Goal: Task Accomplishment & Management: Complete application form

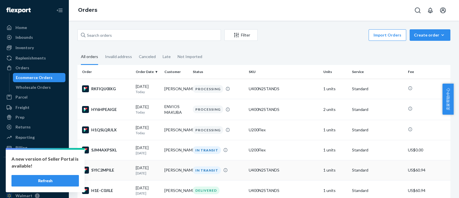
click at [72, 181] on button "Refresh" at bounding box center [44, 180] width 67 height 11
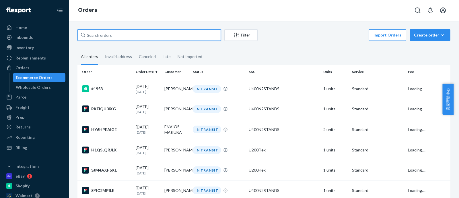
click at [181, 32] on input "text" at bounding box center [150, 34] width 144 height 11
paste input "#HY6HPEAIGE"
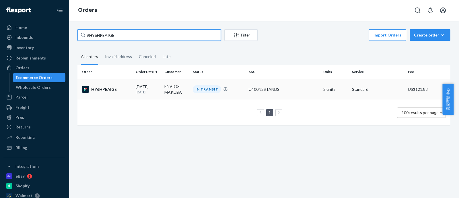
type input "#HY6HPEAIGE"
click at [165, 87] on td "ENVIOS MAKUBA" at bounding box center [176, 89] width 29 height 21
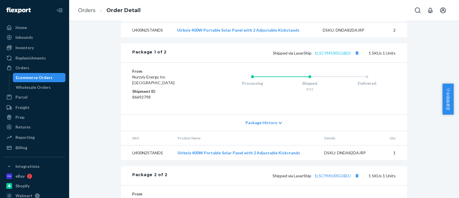
scroll to position [172, 0]
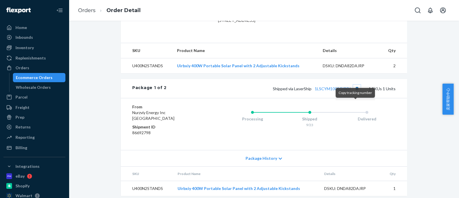
click at [356, 92] on button "Copy tracking number" at bounding box center [357, 88] width 7 height 7
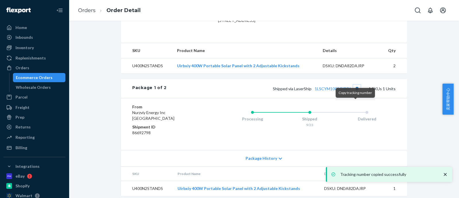
click at [356, 92] on button "Copy tracking number" at bounding box center [357, 88] width 7 height 7
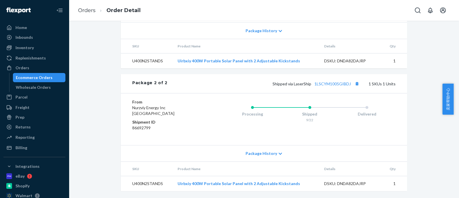
scroll to position [316, 0]
click at [354, 85] on button "Copy tracking number" at bounding box center [357, 83] width 7 height 7
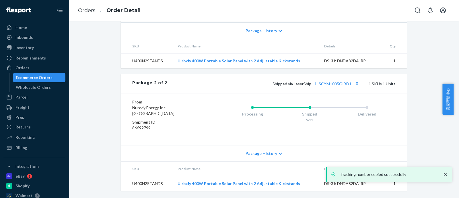
click at [49, 76] on div "Ecommerce Orders" at bounding box center [34, 78] width 37 height 6
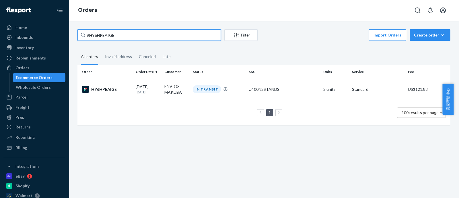
drag, startPoint x: 119, startPoint y: 36, endPoint x: 80, endPoint y: 30, distance: 39.8
click at [80, 30] on input "#HY6HPEAIGE" at bounding box center [150, 34] width 144 height 11
paste input "RKFIQU0IXG"
type input "#RKFIQU0IXG"
click at [158, 87] on div "09/22/2025 1 day ago" at bounding box center [148, 89] width 24 height 11
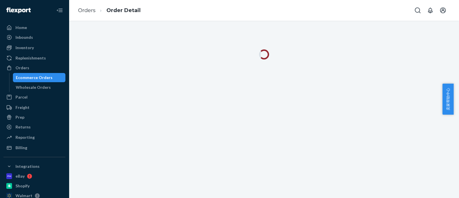
click at [319, 18] on div "Orders Order Detail" at bounding box center [264, 10] width 391 height 21
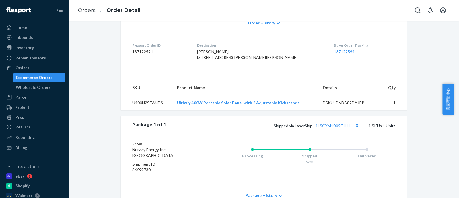
scroll to position [182, 0]
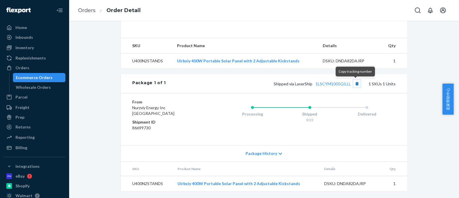
click at [356, 84] on button "Copy tracking number" at bounding box center [357, 83] width 7 height 7
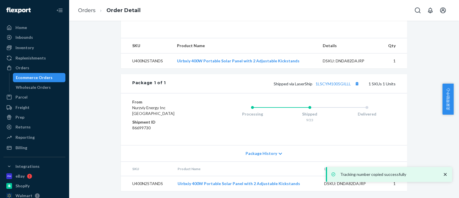
click at [51, 75] on div "Ecommerce Orders" at bounding box center [39, 78] width 52 height 8
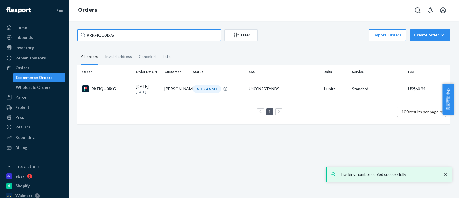
drag, startPoint x: 154, startPoint y: 34, endPoint x: 75, endPoint y: 27, distance: 78.7
click at [75, 27] on div "#RKFIQU0IXG Filter Import Orders Create order Ecommerce order Removal order All…" at bounding box center [264, 109] width 391 height 177
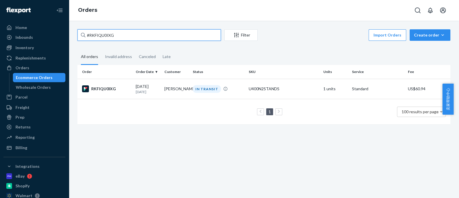
paste input "2R3Q5SE"
type input "#RK2R3Q5SEG"
click at [180, 88] on td "[PERSON_NAME]" at bounding box center [176, 89] width 29 height 20
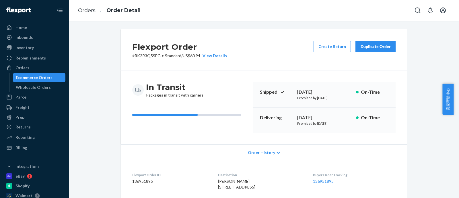
click at [235, 125] on div "In Transit Packages in transit with carriers" at bounding box center [190, 107] width 116 height 51
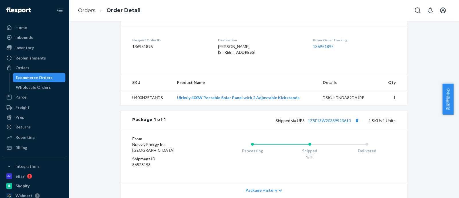
scroll to position [182, 0]
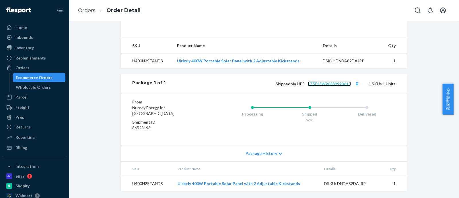
click at [319, 84] on link "1Z5F13W20339923610" at bounding box center [329, 83] width 43 height 5
click at [32, 33] on div "Inbounds" at bounding box center [34, 37] width 61 height 8
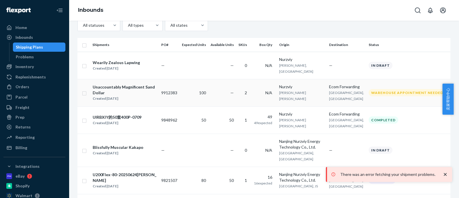
scroll to position [36, 0]
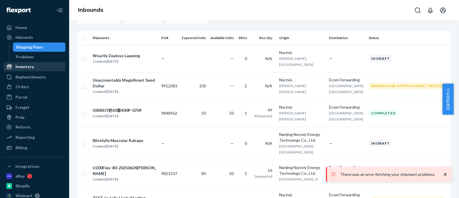
click at [37, 71] on div "Inventory" at bounding box center [34, 67] width 61 height 8
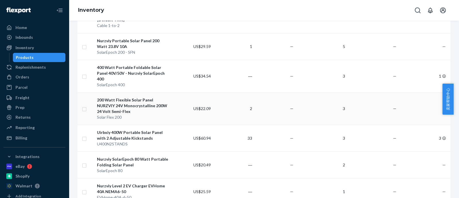
scroll to position [575, 0]
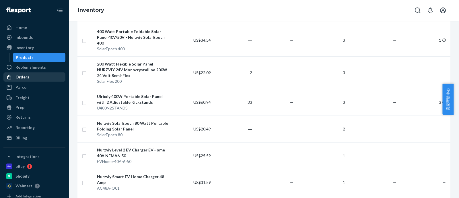
click at [37, 77] on div "Orders" at bounding box center [34, 77] width 61 height 8
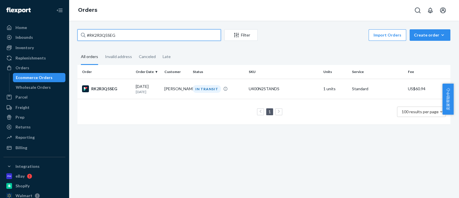
drag, startPoint x: 144, startPoint y: 31, endPoint x: 74, endPoint y: 34, distance: 70.1
click at [74, 34] on div "#RK2R3Q5SEG Filter Import Orders Create order Ecommerce order Removal order All…" at bounding box center [264, 79] width 382 height 101
paste input "H1QSLQRJLX"
type input "#H1QSLQRJLX"
click at [196, 91] on div "IN TRANSIT" at bounding box center [207, 89] width 28 height 8
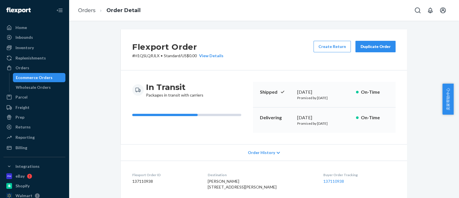
scroll to position [182, 0]
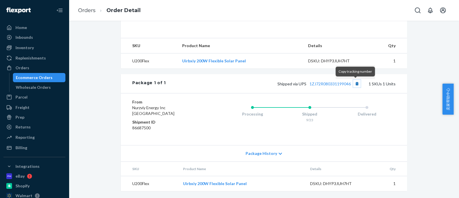
click at [355, 83] on button "Copy tracking number" at bounding box center [357, 83] width 7 height 7
drag, startPoint x: 50, startPoint y: 78, endPoint x: 153, endPoint y: 136, distance: 117.8
click at [50, 78] on div "Ecommerce Orders" at bounding box center [39, 78] width 52 height 8
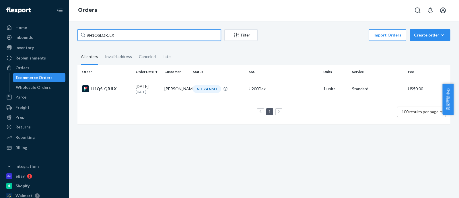
drag, startPoint x: 136, startPoint y: 38, endPoint x: 84, endPoint y: 21, distance: 55.7
click at [84, 21] on div "#H1QSLQRJLX Filter Import Orders Create order Ecommerce order Removal order All…" at bounding box center [264, 109] width 391 height 177
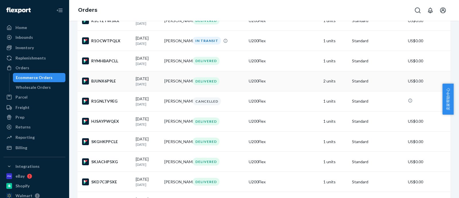
scroll to position [1113, 0]
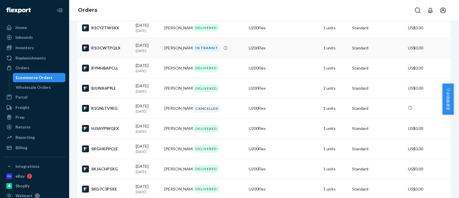
click at [177, 58] on td "[PERSON_NAME]" at bounding box center [176, 48] width 29 height 20
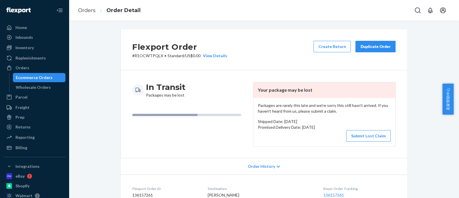
click at [294, 137] on div "Submit Lost Claim" at bounding box center [324, 135] width 133 height 11
click at [360, 139] on button "Submit Lost Claim" at bounding box center [369, 135] width 45 height 11
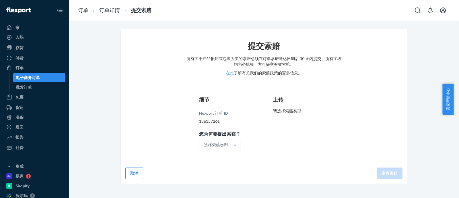
click at [342, 66] on div "提交索赔 所有关于产品损坏或包裹丢失的索赔必须在订单承诺送达日期后 30 天内提交。所有字段均为必填项，方可提交有效索赔。 在此 了解有关我们的索赔政策的更多…" at bounding box center [264, 96] width 287 height 134
click at [298, 108] on font "请选择索赔类型" at bounding box center [287, 110] width 28 height 5
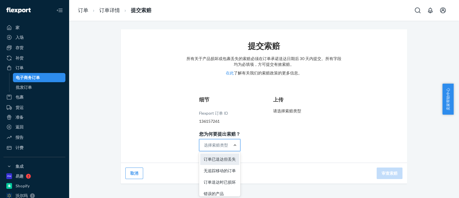
click at [221, 162] on div "订单已送达但丢失" at bounding box center [219, 158] width 39 height 11
click at [205, 148] on input "您为何要提出索赔？ 选项 订单已送达但失去焦点，共 5 个结果中的 1 个。共有 5 个结果可用。使用“向上”和“向下”键选择选项，按 Enter 键选择当前…" at bounding box center [204, 145] width 1 height 6
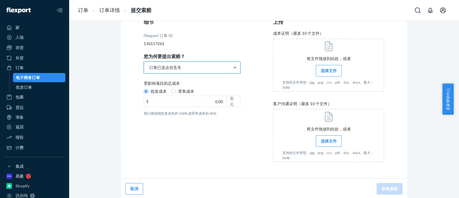
scroll to position [79, 0]
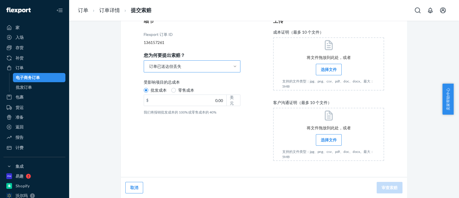
click at [174, 91] on label "零售成本" at bounding box center [182, 90] width 23 height 6
click at [174, 91] on input "零售成本" at bounding box center [173, 90] width 5 height 5
radio input "true"
click at [199, 141] on div "细节 Flexport 订单 ID 136157261 您为何要提出索赔？ 订单已送达但丢失 受影响项目的总成本 批发成本 零售成本 $ 0.00 美元 我们…" at bounding box center [199, 91] width 111 height 155
click at [323, 141] on font "选择文件" at bounding box center [329, 139] width 16 height 5
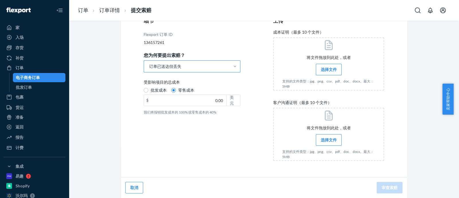
click at [329, 141] on input "选择文件" at bounding box center [329, 140] width 0 height 6
click at [147, 91] on label "批发成本" at bounding box center [155, 90] width 23 height 6
click at [147, 91] on input "批发成本" at bounding box center [146, 90] width 5 height 5
radio input "true"
radio input "false"
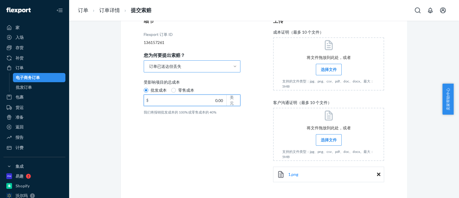
click at [207, 98] on input "0.00" at bounding box center [185, 100] width 82 height 11
type input "115.91"
click at [219, 117] on div "细节 Flexport 订单 ID 136157261 您为何要提出索赔？ 订单已送达但丢失 受影响项目的总成本 批发成本 零售成本 $ 115.91 美元 …" at bounding box center [199, 102] width 111 height 177
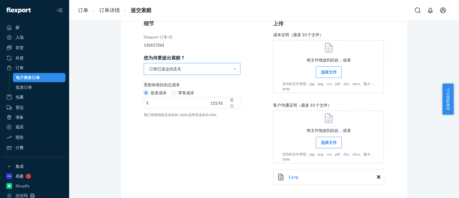
scroll to position [65, 0]
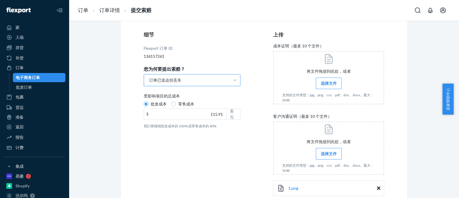
click at [336, 84] on label "选择文件" at bounding box center [329, 83] width 26 height 11
click at [329, 84] on input "选择文件" at bounding box center [329, 83] width 0 height 6
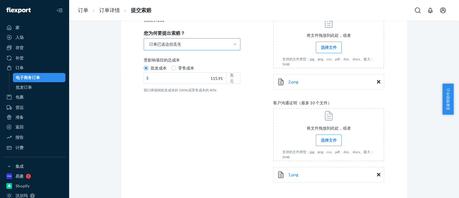
scroll to position [123, 0]
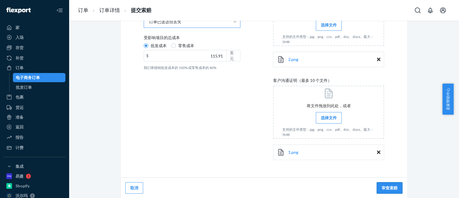
click at [395, 186] on font "审查索赔" at bounding box center [390, 187] width 16 height 5
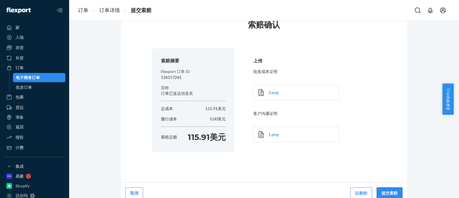
click at [383, 191] on font "提交索赔" at bounding box center [390, 192] width 16 height 5
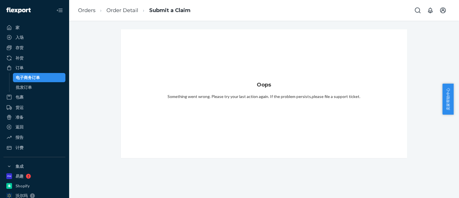
scroll to position [0, 0]
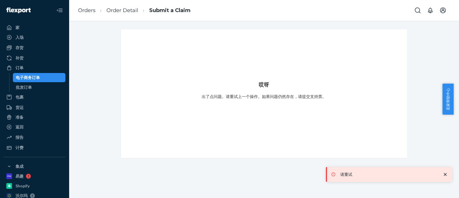
click at [448, 176] on icon "祝酒" at bounding box center [446, 174] width 6 height 6
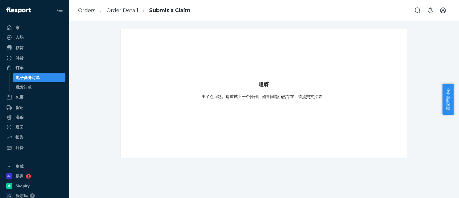
click at [273, 100] on div "出了点问题。请重试上一个操作。如果问题仍然存在， 请提交支持票 。" at bounding box center [264, 99] width 125 height 11
click at [161, 11] on link "Submit a Claim" at bounding box center [169, 10] width 41 height 6
click at [169, 11] on link "Submit a Claim" at bounding box center [169, 10] width 41 height 6
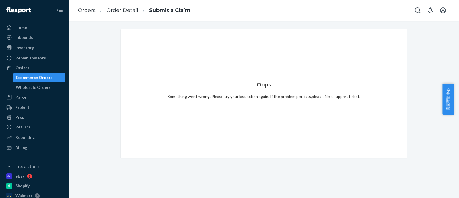
click at [142, 76] on div "Oops Something went wrong. Please try your last action again. If the problem pe…" at bounding box center [264, 93] width 273 height 115
click at [162, 9] on link "Submit a Claim" at bounding box center [169, 10] width 41 height 6
click at [132, 9] on link "Order Detail" at bounding box center [123, 10] width 32 height 6
click at [128, 9] on link "Order Detail" at bounding box center [124, 10] width 34 height 6
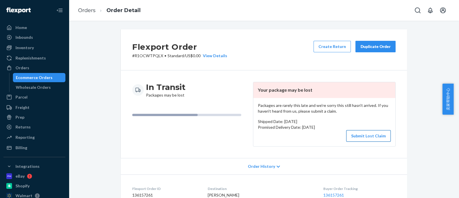
click at [353, 134] on button "Submit Lost Claim" at bounding box center [369, 135] width 45 height 11
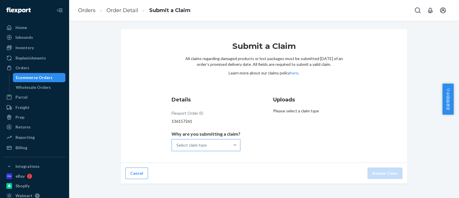
click at [220, 142] on div "Select claim type" at bounding box center [201, 144] width 58 height 11
click at [177, 142] on input "Why are you submitting a claim? Select claim type" at bounding box center [177, 145] width 1 height 6
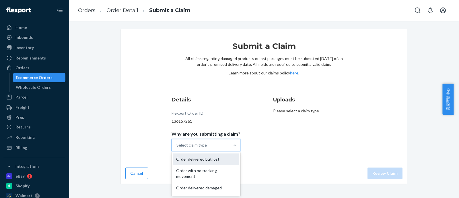
click at [216, 158] on div "Order delivered but lost" at bounding box center [206, 158] width 67 height 11
click at [177, 148] on input "Why are you submitting a claim? option Order delivered but lost focused, 1 of 5…" at bounding box center [177, 145] width 1 height 6
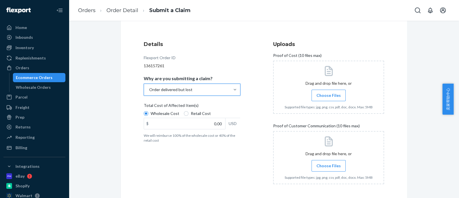
scroll to position [72, 0]
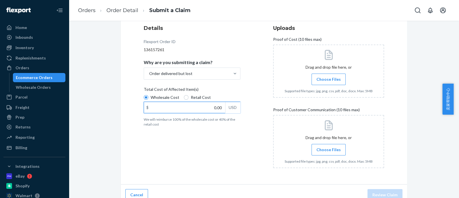
click at [215, 105] on input "0.00" at bounding box center [184, 107] width 81 height 11
type input "115.91"
click at [264, 138] on div "Details Flexport Order ID 136157261 Why are you submitting a claim? Order deliv…" at bounding box center [264, 98] width 241 height 148
click at [329, 77] on span "Choose Files" at bounding box center [329, 79] width 24 height 6
click at [329, 77] on input "Choose Files" at bounding box center [329, 79] width 0 height 6
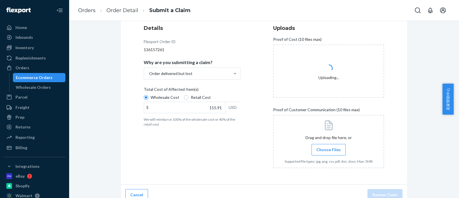
click at [329, 148] on div "Drag and drop file here, or Choose Files Supported file types: jpg, png, csv, p…" at bounding box center [329, 141] width 88 height 48
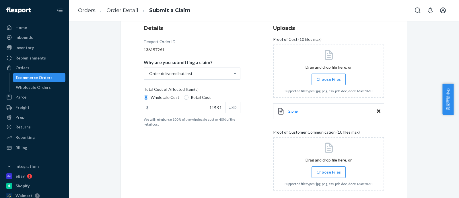
click at [331, 170] on span "Choose Files" at bounding box center [329, 172] width 24 height 6
click at [329, 170] on input "Choose Files" at bounding box center [329, 172] width 0 height 6
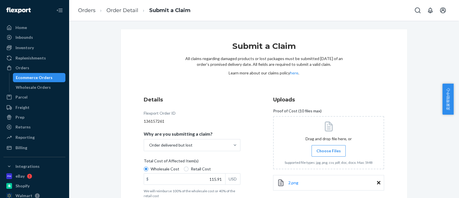
scroll to position [123, 0]
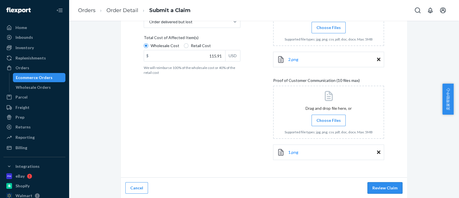
click at [383, 183] on button "Review Claim" at bounding box center [385, 187] width 35 height 11
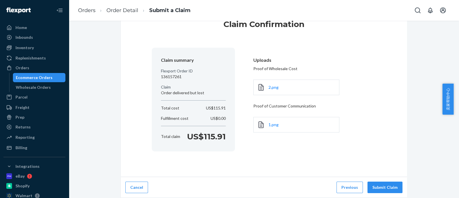
scroll to position [21, 0]
click at [387, 185] on button "Submit Claim" at bounding box center [385, 187] width 35 height 11
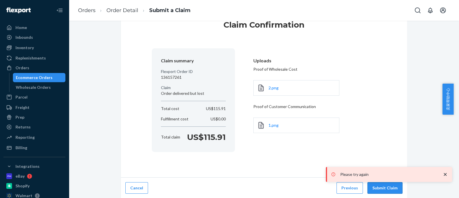
drag, startPoint x: 399, startPoint y: 192, endPoint x: 389, endPoint y: 183, distance: 13.8
click at [397, 190] on button "Submit Claim" at bounding box center [385, 187] width 35 height 11
click at [390, 189] on button "Submit Claim" at bounding box center [385, 187] width 35 height 11
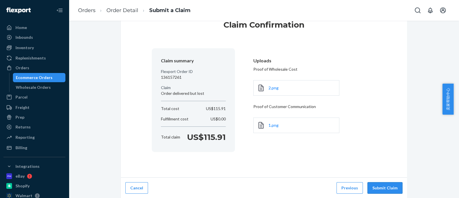
click at [390, 189] on button "Submit Claim" at bounding box center [385, 187] width 35 height 11
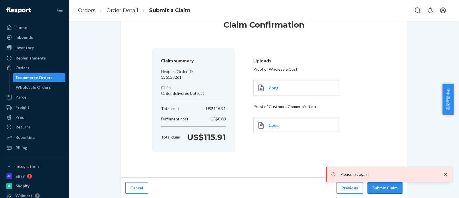
click at [390, 189] on button "Submit Claim" at bounding box center [385, 187] width 35 height 11
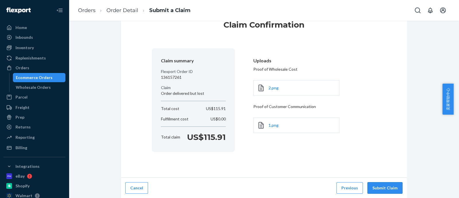
click at [390, 189] on button "Submit Claim" at bounding box center [385, 187] width 35 height 11
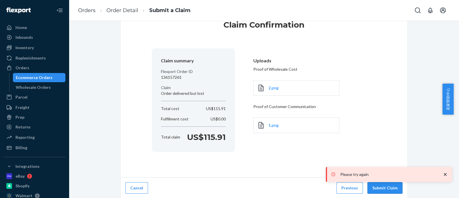
click at [390, 189] on button "Submit Claim" at bounding box center [385, 187] width 35 height 11
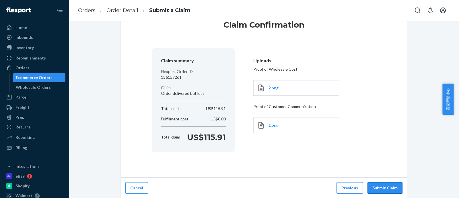
click at [390, 189] on button "Submit Claim" at bounding box center [385, 187] width 35 height 11
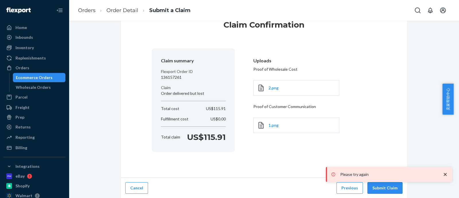
click at [390, 189] on button "Submit Claim" at bounding box center [385, 187] width 35 height 11
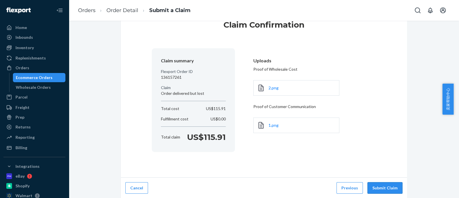
click at [384, 186] on button "Submit Claim" at bounding box center [385, 187] width 35 height 11
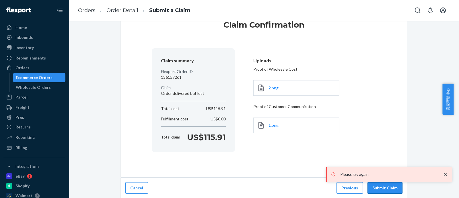
click at [384, 184] on button "Submit Claim" at bounding box center [385, 187] width 35 height 11
click at [383, 185] on button "Submit Claim" at bounding box center [385, 187] width 35 height 11
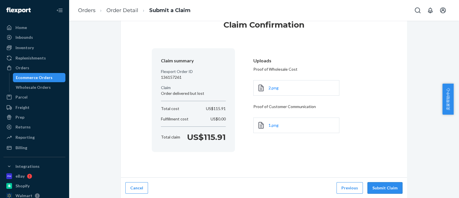
click at [383, 186] on button "Submit Claim" at bounding box center [385, 187] width 35 height 11
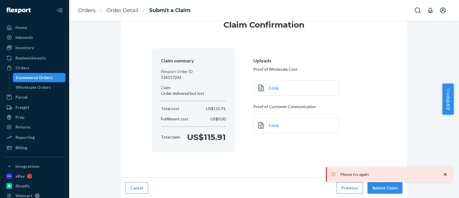
click at [383, 186] on button "Submit Claim" at bounding box center [385, 187] width 35 height 11
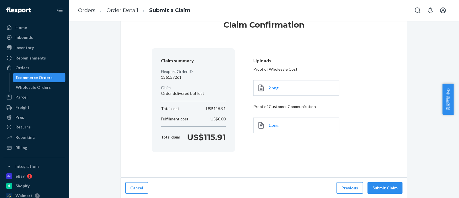
click at [383, 186] on button "Submit Claim" at bounding box center [385, 187] width 35 height 11
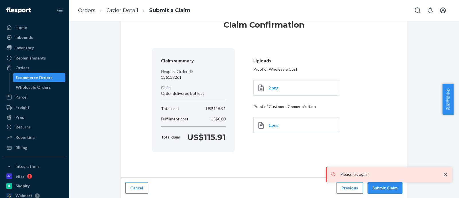
click at [383, 186] on button "Submit Claim" at bounding box center [385, 187] width 35 height 11
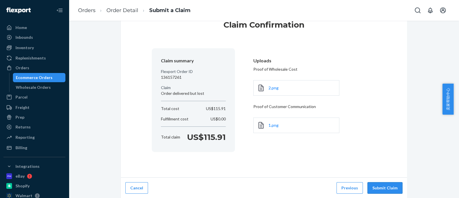
click at [383, 186] on button "Submit Claim" at bounding box center [385, 187] width 35 height 11
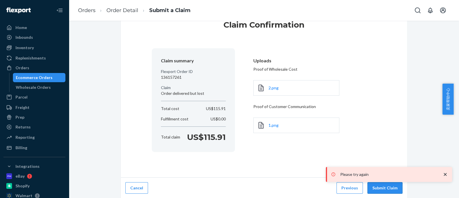
click at [383, 186] on button "Submit Claim" at bounding box center [385, 187] width 35 height 11
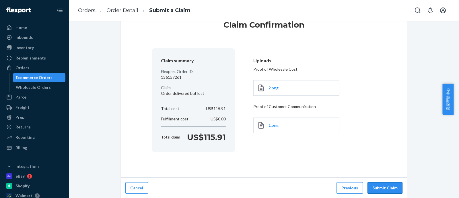
click at [383, 186] on button "Submit Claim" at bounding box center [385, 187] width 35 height 11
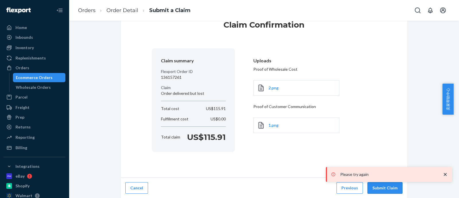
click at [383, 186] on button "Submit Claim" at bounding box center [385, 187] width 35 height 11
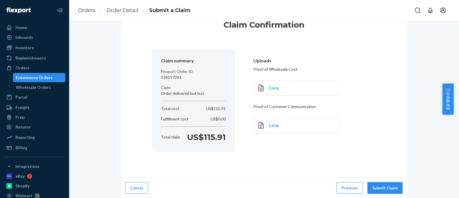
click at [383, 186] on button "Submit Claim" at bounding box center [385, 187] width 35 height 11
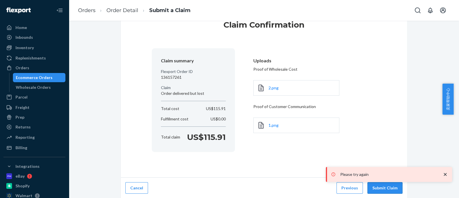
click at [383, 186] on button "Submit Claim" at bounding box center [385, 187] width 35 height 11
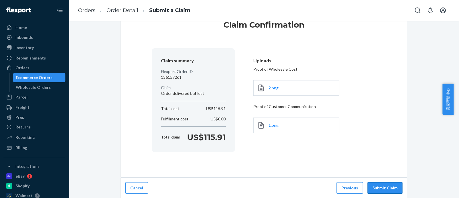
click at [383, 186] on button "Submit Claim" at bounding box center [385, 187] width 35 height 11
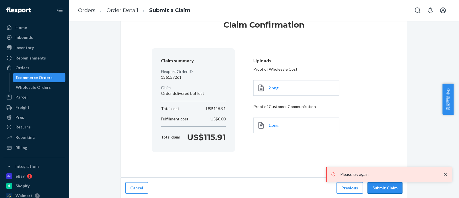
click at [383, 186] on button "Submit Claim" at bounding box center [385, 187] width 35 height 11
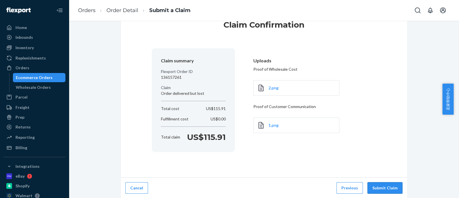
click at [382, 188] on button "Submit Claim" at bounding box center [385, 187] width 35 height 11
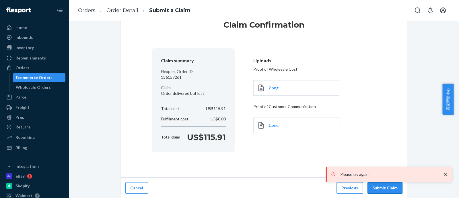
click at [382, 188] on button "Submit Claim" at bounding box center [385, 187] width 35 height 11
click at [383, 189] on button "Submit Claim" at bounding box center [385, 187] width 35 height 11
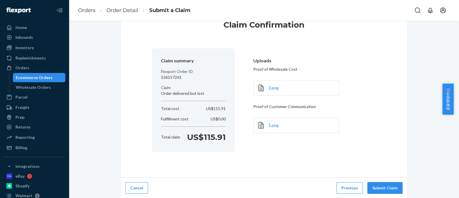
click at [383, 189] on button "Submit Claim" at bounding box center [385, 187] width 35 height 11
click at [380, 186] on button "Submit Claim" at bounding box center [385, 187] width 35 height 11
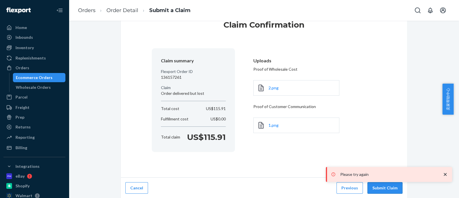
click at [380, 186] on button "Submit Claim" at bounding box center [385, 187] width 35 height 11
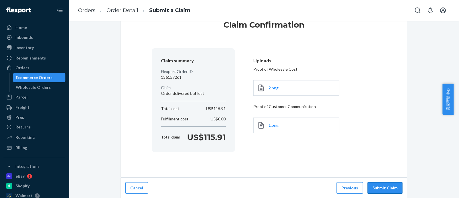
click at [378, 188] on button "Submit Claim" at bounding box center [385, 187] width 35 height 11
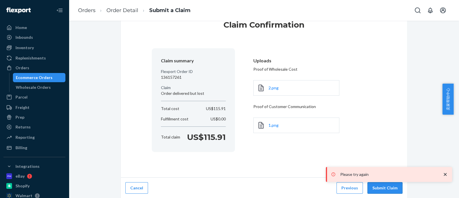
click at [378, 187] on button "Submit Claim" at bounding box center [385, 187] width 35 height 11
click at [379, 186] on button "Submit Claim" at bounding box center [385, 187] width 35 height 11
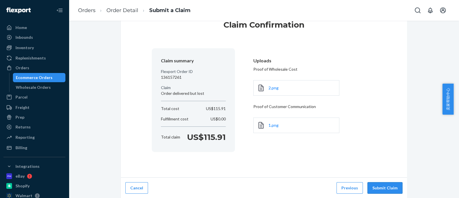
click at [381, 187] on button "Submit Claim" at bounding box center [385, 187] width 35 height 11
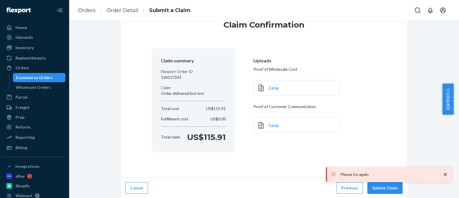
click at [381, 187] on button "Submit Claim" at bounding box center [385, 187] width 35 height 11
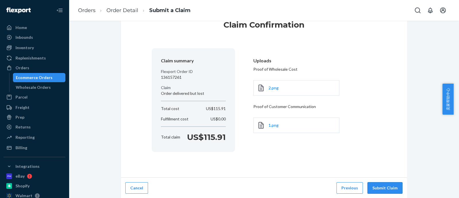
click at [383, 187] on button "Submit Claim" at bounding box center [385, 187] width 35 height 11
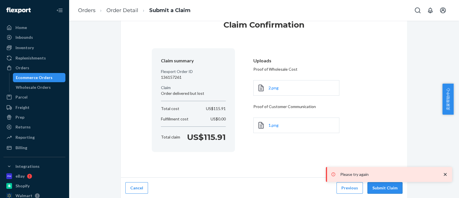
click at [383, 187] on button "Submit Claim" at bounding box center [385, 187] width 35 height 11
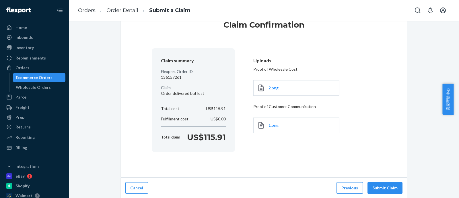
click at [375, 195] on div "Cancel Previous Submit Claim" at bounding box center [264, 187] width 287 height 21
click at [374, 188] on button "Submit Claim" at bounding box center [385, 187] width 35 height 11
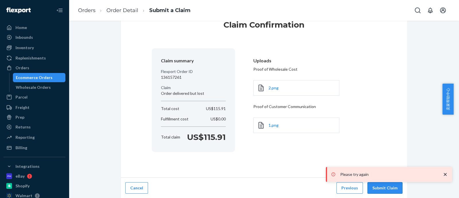
click at [374, 187] on button "Submit Claim" at bounding box center [385, 187] width 35 height 11
click at [136, 188] on button "Cancel" at bounding box center [136, 187] width 23 height 11
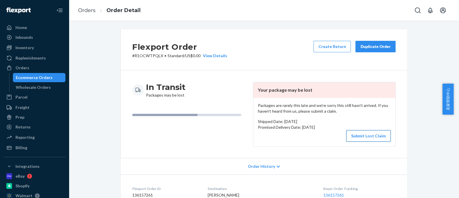
click at [368, 139] on button "Submit Lost Claim" at bounding box center [369, 135] width 45 height 11
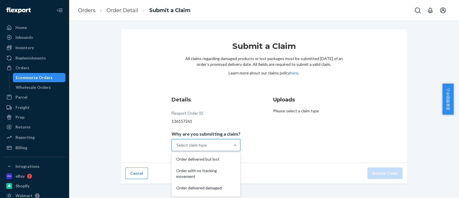
click at [215, 141] on div "Select claim type" at bounding box center [201, 144] width 58 height 11
click at [177, 142] on input "Why are you submitting a claim? option Order delivered but lost focused, 1 of 5…" at bounding box center [177, 145] width 1 height 6
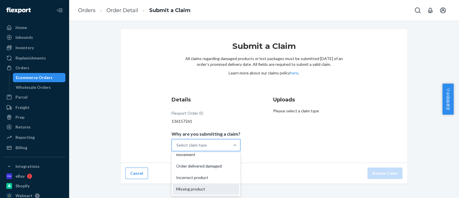
click at [205, 187] on div "Missing product" at bounding box center [206, 188] width 67 height 11
click at [177, 148] on input "Why are you submitting a claim? option Missing product focused, 5 of 5. 5 resul…" at bounding box center [177, 145] width 1 height 6
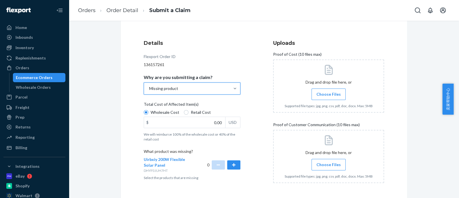
scroll to position [72, 0]
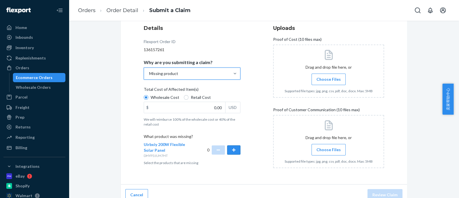
click at [234, 148] on button "button" at bounding box center [233, 149] width 13 height 9
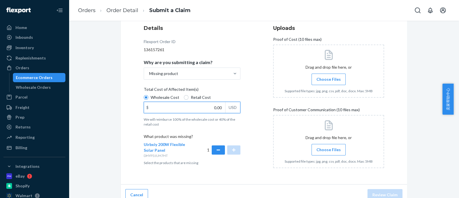
click at [212, 105] on input "0.00" at bounding box center [184, 107] width 81 height 11
type input "115.91"
click at [334, 80] on span "Choose Files" at bounding box center [329, 79] width 24 height 6
click at [329, 80] on input "Choose Files" at bounding box center [329, 79] width 0 height 6
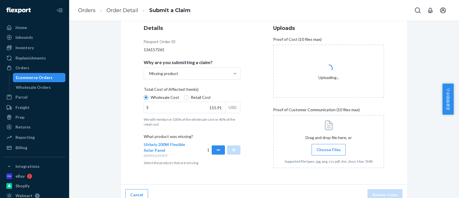
click at [327, 147] on span "Choose Files" at bounding box center [329, 150] width 24 height 6
click at [329, 147] on input "Choose Files" at bounding box center [329, 149] width 0 height 6
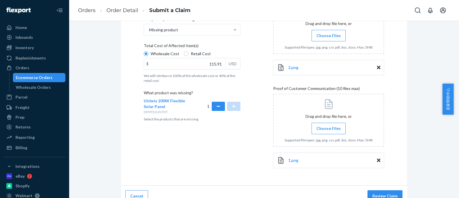
scroll to position [123, 0]
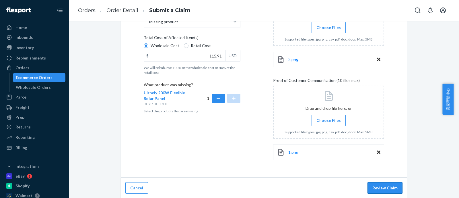
click at [389, 184] on button "Review Claim" at bounding box center [385, 187] width 35 height 11
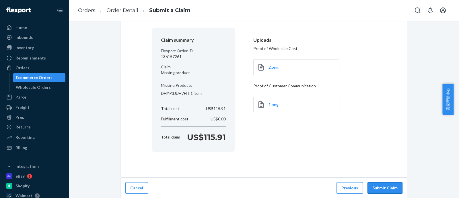
click at [396, 184] on button "Submit Claim" at bounding box center [385, 187] width 35 height 11
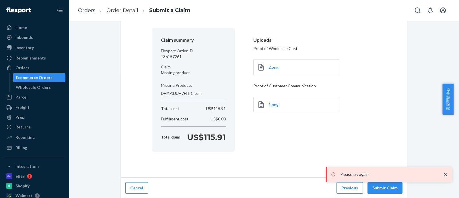
click at [395, 184] on button "Submit Claim" at bounding box center [385, 187] width 35 height 11
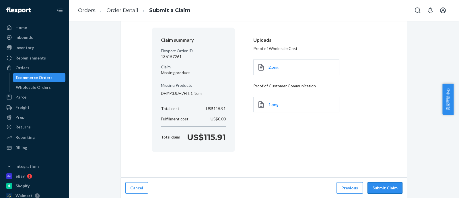
click at [390, 189] on button "Submit Claim" at bounding box center [385, 187] width 35 height 11
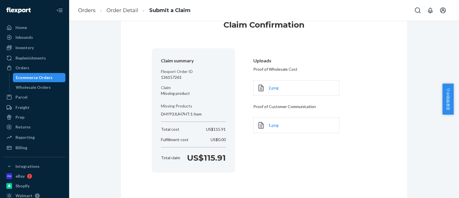
scroll to position [36, 0]
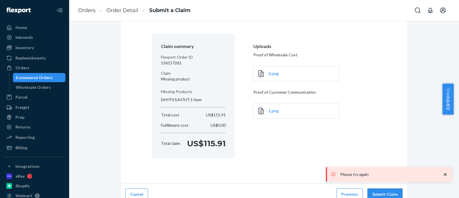
click at [386, 194] on button "Submit Claim" at bounding box center [385, 193] width 35 height 11
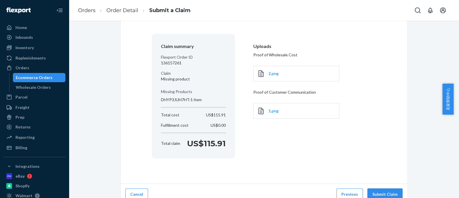
click at [385, 193] on button "Submit Claim" at bounding box center [385, 193] width 35 height 11
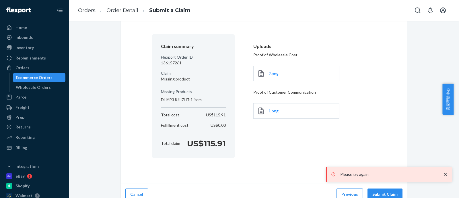
click at [379, 187] on div "Cancel Previous Submit Claim" at bounding box center [264, 194] width 287 height 21
click at [379, 192] on button "Submit Claim" at bounding box center [385, 193] width 35 height 11
click at [385, 192] on button "Submit Claim" at bounding box center [385, 193] width 35 height 11
click at [388, 190] on button "Submit Claim" at bounding box center [385, 193] width 35 height 11
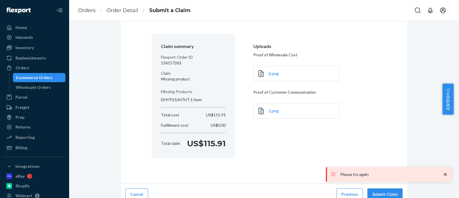
click at [388, 190] on button "Submit Claim" at bounding box center [385, 193] width 35 height 11
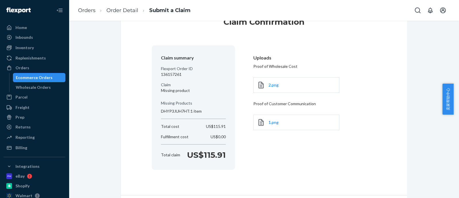
scroll to position [42, 0]
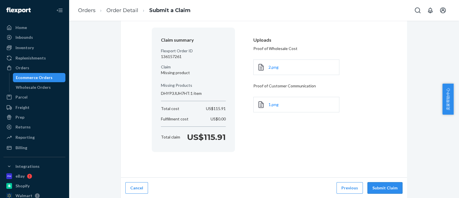
click at [390, 193] on button "Submit Claim" at bounding box center [385, 187] width 35 height 11
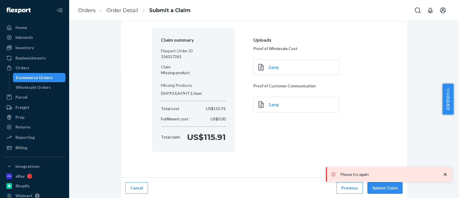
click at [390, 193] on button "Submit Claim" at bounding box center [385, 187] width 35 height 11
click at [383, 194] on div "Cancel Previous Submit Claim" at bounding box center [264, 187] width 287 height 21
click at [381, 184] on button "Submit Claim" at bounding box center [385, 187] width 35 height 11
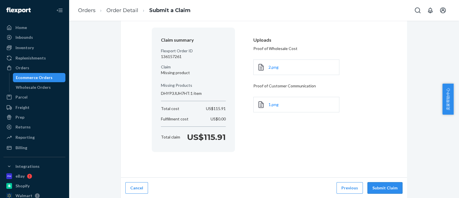
click at [381, 184] on button "Submit Claim" at bounding box center [385, 187] width 35 height 11
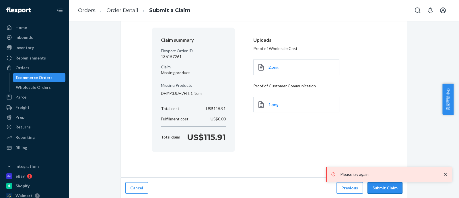
click at [381, 184] on button "Submit Claim" at bounding box center [385, 187] width 35 height 11
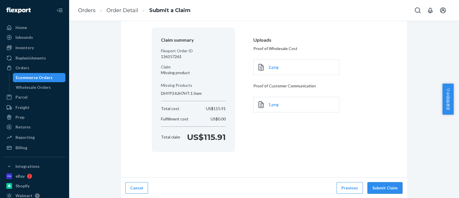
click at [384, 186] on button "Submit Claim" at bounding box center [385, 187] width 35 height 11
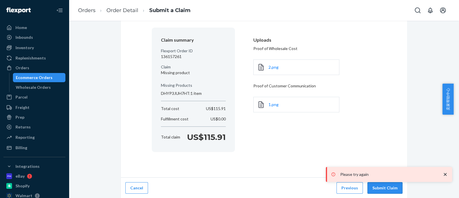
click at [395, 183] on button "Submit Claim" at bounding box center [385, 187] width 35 height 11
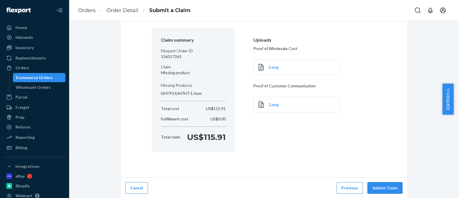
click at [395, 183] on button "Submit Claim" at bounding box center [385, 187] width 35 height 11
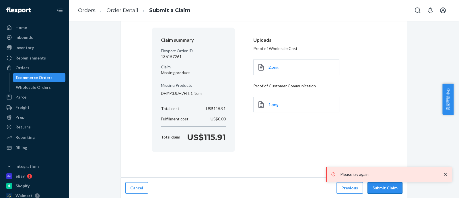
click at [395, 183] on button "Submit Claim" at bounding box center [385, 187] width 35 height 11
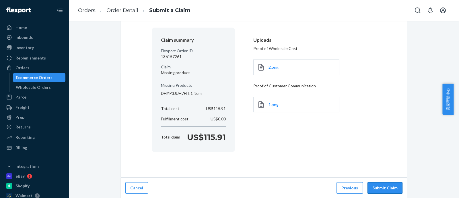
click at [395, 183] on button "Submit Claim" at bounding box center [385, 187] width 35 height 11
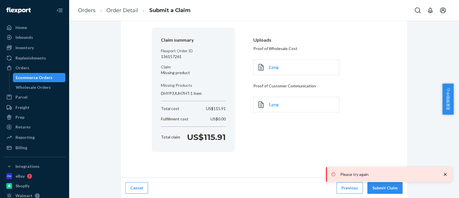
click at [395, 183] on button "Submit Claim" at bounding box center [385, 187] width 35 height 11
click at [391, 194] on div "Cancel Previous Submit Claim" at bounding box center [264, 187] width 287 height 21
click at [390, 193] on div "Cancel Previous Submit Claim" at bounding box center [264, 187] width 287 height 21
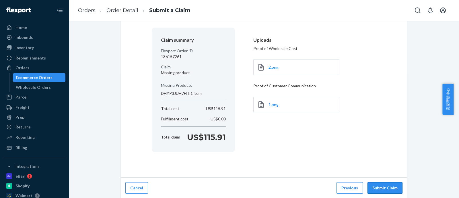
click at [387, 191] on button "Submit Claim" at bounding box center [385, 187] width 35 height 11
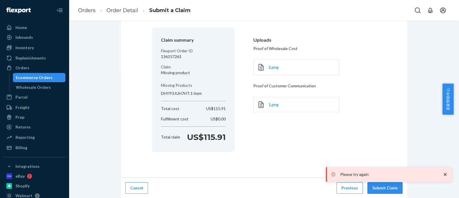
click at [387, 191] on button "Submit Claim" at bounding box center [385, 187] width 35 height 11
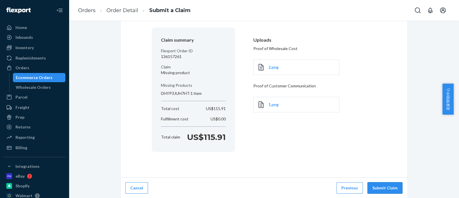
click at [381, 188] on button "Submit Claim" at bounding box center [385, 187] width 35 height 11
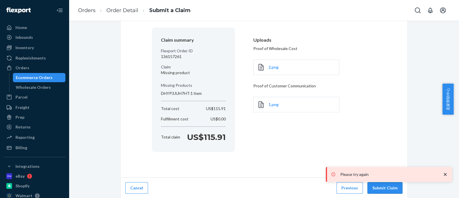
click at [381, 188] on button "Submit Claim" at bounding box center [385, 187] width 35 height 11
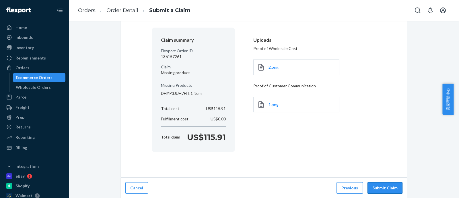
click at [381, 188] on button "Submit Claim" at bounding box center [385, 187] width 35 height 11
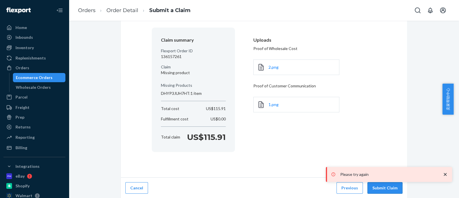
click at [381, 188] on button "Submit Claim" at bounding box center [385, 187] width 35 height 11
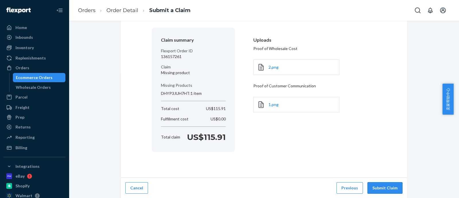
click at [381, 188] on button "Submit Claim" at bounding box center [385, 187] width 35 height 11
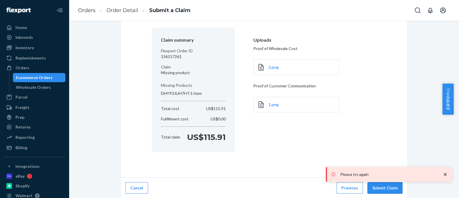
click at [381, 188] on button "Submit Claim" at bounding box center [385, 187] width 35 height 11
click at [382, 188] on button "Submit Claim" at bounding box center [385, 187] width 35 height 11
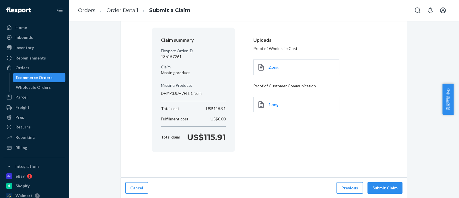
click at [382, 188] on button "Submit Claim" at bounding box center [385, 187] width 35 height 11
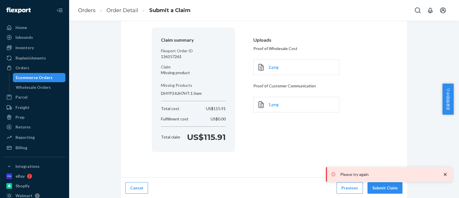
click at [382, 188] on button "Submit Claim" at bounding box center [385, 187] width 35 height 11
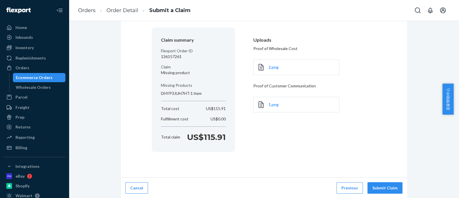
click at [382, 188] on button "Submit Claim" at bounding box center [385, 187] width 35 height 11
click at [404, 121] on div "Claim Confirmation Claim summary Flexport Order ID 136157261 Claim Missing prod…" at bounding box center [264, 82] width 287 height 190
click at [386, 188] on button "Submit Claim" at bounding box center [385, 187] width 35 height 11
click at [257, 62] on div "2.png" at bounding box center [297, 67] width 86 height 16
click at [293, 65] on div "2.png" at bounding box center [297, 67] width 86 height 16
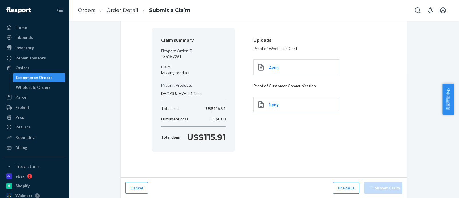
scroll to position [0, 0]
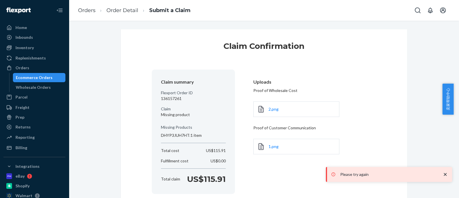
click at [297, 69] on div "Claim Confirmation Claim summary Flexport Order ID 136157261 Claim Missing prod…" at bounding box center [264, 124] width 287 height 190
click at [445, 177] on icon "close toast" at bounding box center [446, 174] width 6 height 6
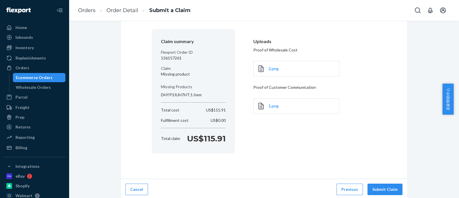
scroll to position [42, 0]
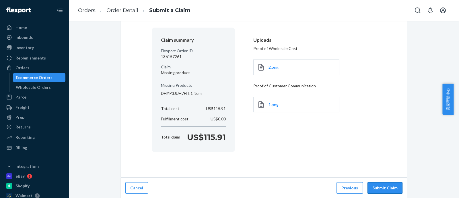
click at [388, 184] on button "Submit Claim" at bounding box center [385, 187] width 35 height 11
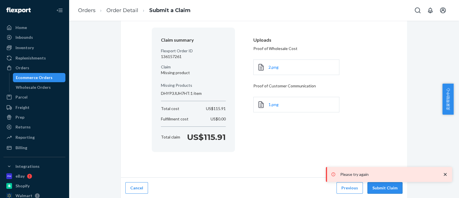
click at [388, 184] on button "Submit Claim" at bounding box center [385, 187] width 35 height 11
click at [389, 185] on button "Submit Claim" at bounding box center [385, 187] width 35 height 11
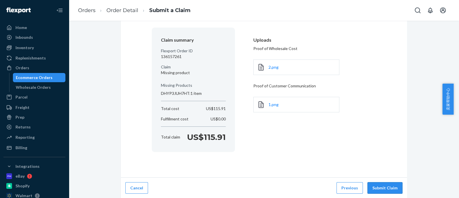
click at [389, 185] on button "Submit Claim" at bounding box center [385, 187] width 35 height 11
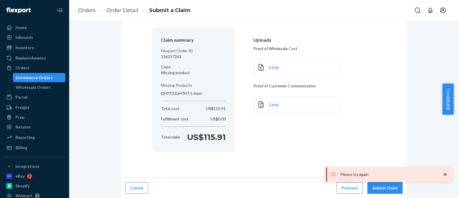
click at [389, 185] on button "Submit Claim" at bounding box center [385, 187] width 35 height 11
click at [389, 185] on button "Submit Claim" at bounding box center [383, 187] width 38 height 11
click at [389, 185] on button "Submit Claim" at bounding box center [385, 187] width 35 height 11
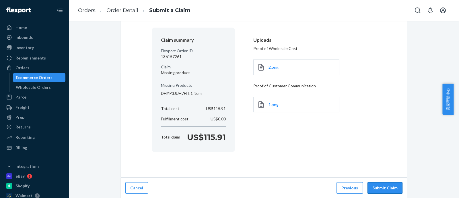
click at [374, 189] on button "Submit Claim" at bounding box center [385, 187] width 35 height 11
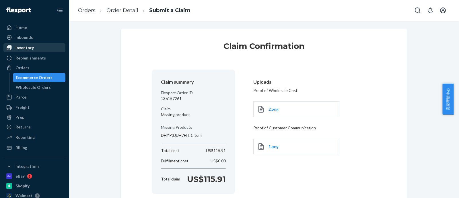
click at [34, 46] on div "Inventory" at bounding box center [34, 48] width 61 height 8
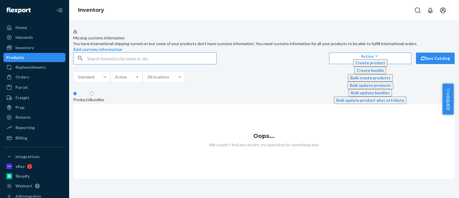
scroll to position [4, 0]
click at [36, 55] on div "Products" at bounding box center [34, 57] width 61 height 8
click at [41, 54] on div "Products" at bounding box center [34, 57] width 61 height 8
click at [36, 30] on div "Home" at bounding box center [34, 28] width 61 height 8
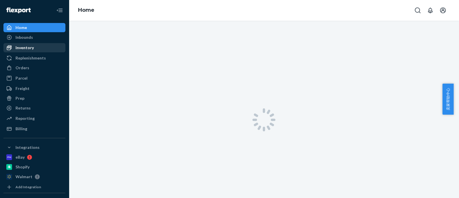
click at [36, 48] on div "Inventory" at bounding box center [34, 48] width 61 height 8
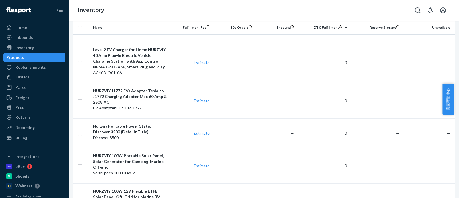
scroll to position [3097, 0]
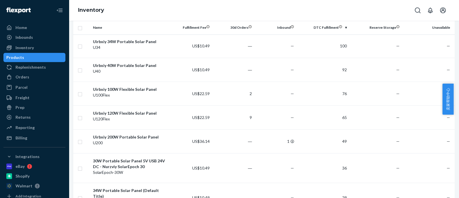
scroll to position [0, 0]
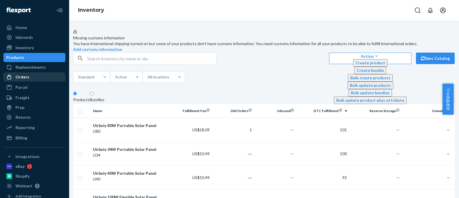
click at [39, 77] on div "Orders" at bounding box center [34, 77] width 61 height 8
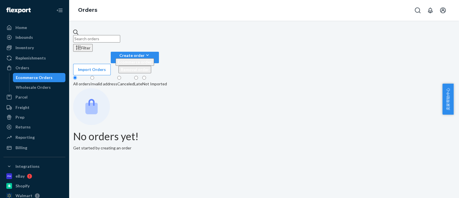
click at [38, 78] on div "Ecommerce Orders" at bounding box center [34, 78] width 37 height 6
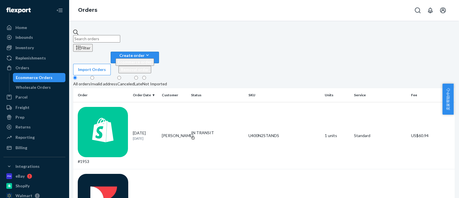
click at [159, 52] on button "Create order Ecommerce order Removal order" at bounding box center [135, 57] width 48 height 11
click at [149, 67] on span "Removal order" at bounding box center [135, 69] width 28 height 5
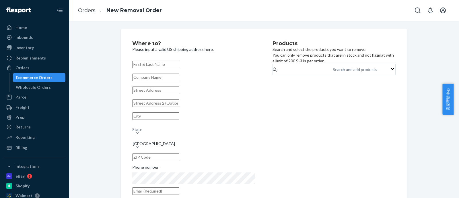
click at [153, 63] on input "text" at bounding box center [155, 64] width 47 height 7
click at [163, 66] on input "text" at bounding box center [155, 64] width 47 height 7
paste input "[PERSON_NAME] / [PERSON_NAME]"
type input "[PERSON_NAME] / [PERSON_NAME]"
click at [168, 81] on input "text" at bounding box center [155, 77] width 47 height 7
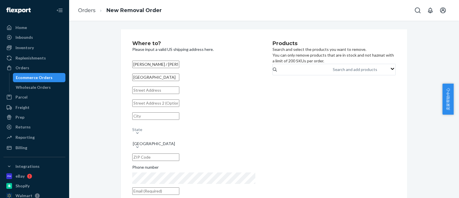
type input "[GEOGRAPHIC_DATA]"
click at [285, 125] on div "Products Search and select the products you want to remove. You can only remove…" at bounding box center [334, 133] width 123 height 185
click at [171, 94] on input "text" at bounding box center [155, 89] width 47 height 7
click at [172, 107] on input "text" at bounding box center [155, 102] width 47 height 7
paste input "1524 [PERSON_NAME] ST"
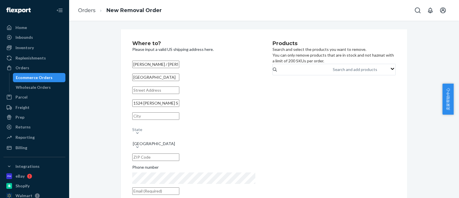
type input "1524 [PERSON_NAME] ST"
click at [169, 120] on input "text" at bounding box center [155, 115] width 47 height 7
click at [159, 120] on input "text" at bounding box center [155, 115] width 47 height 7
paste input "[GEOGRAPHIC_DATA]"
type input "[GEOGRAPHIC_DATA]"
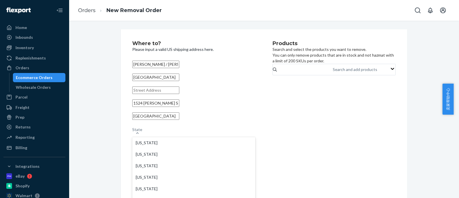
click at [211, 126] on div "State" at bounding box center [193, 126] width 123 height 7
click at [133, 126] on input "option [US_STATE] focused, 1 of 59. 59 results available. Use Up and Down to ch…" at bounding box center [132, 127] width 1 height 6
click at [223, 130] on div "State" at bounding box center [193, 126] width 123 height 7
click at [133, 130] on input "0 results available. Select is focused ,type to refine list, press Down to open…" at bounding box center [132, 127] width 1 height 6
type input "CA"
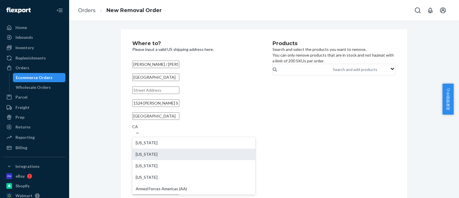
click at [200, 152] on div "[US_STATE]" at bounding box center [193, 153] width 123 height 11
click at [138, 130] on input "CA" at bounding box center [135, 127] width 6 height 6
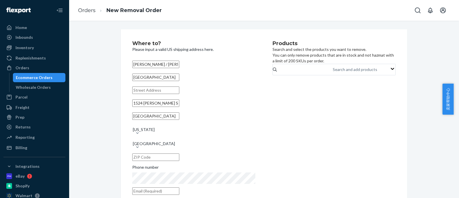
click at [273, 151] on div "Products Search and select the products you want to remove. You can only remove…" at bounding box center [334, 133] width 123 height 185
click at [179, 153] on input "text" at bounding box center [155, 156] width 47 height 7
paste input "91762"
type input "91762"
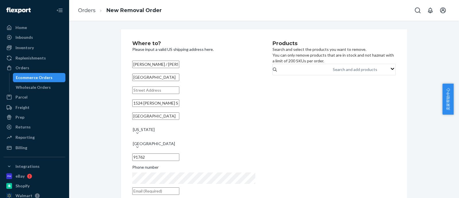
click at [212, 164] on label "Phone number" at bounding box center [193, 174] width 123 height 20
click at [315, 146] on div "Products Search and select the products you want to remove. You can only remove…" at bounding box center [334, 133] width 123 height 185
click at [328, 64] on p "Search and select the products you want to remove. You can only remove products…" at bounding box center [334, 55] width 123 height 17
click at [333, 73] on div "Search and add products" at bounding box center [333, 69] width 1 height 7
click at [333, 72] on input "Search and add products" at bounding box center [333, 70] width 1 height 6
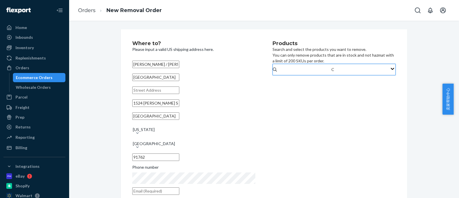
type input "C"
click at [335, 72] on input "C" at bounding box center [333, 70] width 3 height 6
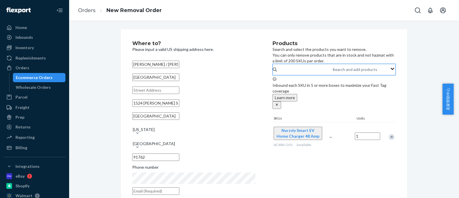
click at [333, 72] on div "Search and add products" at bounding box center [355, 70] width 45 height 6
click at [333, 72] on input "C" at bounding box center [333, 70] width 1 height 6
type input "C"
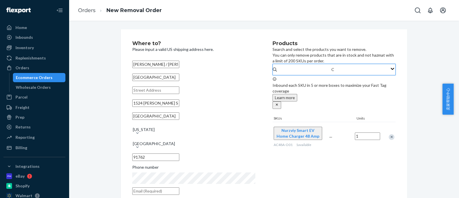
click at [332, 72] on input "C" at bounding box center [333, 70] width 3 height 6
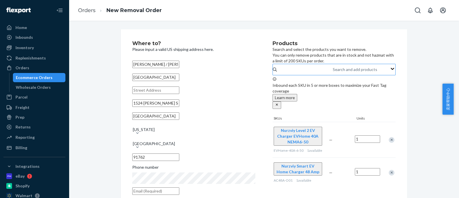
click at [416, 82] on div "Where to? Please input a valid US shipping address here. [PERSON_NAME] / [PERSO…" at bounding box center [264, 133] width 382 height 208
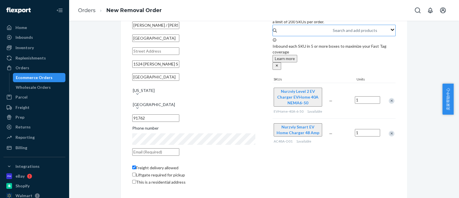
scroll to position [47, 0]
click at [322, 148] on div "Products Search and select the products you want to remove. You can only remove…" at bounding box center [334, 94] width 123 height 185
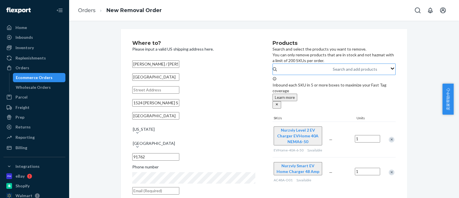
scroll to position [0, 0]
click at [397, 54] on div "Where to? Please input a valid US shipping address here. [PERSON_NAME] / [PERSO…" at bounding box center [264, 133] width 287 height 208
click at [279, 103] on icon "close" at bounding box center [277, 105] width 4 height 4
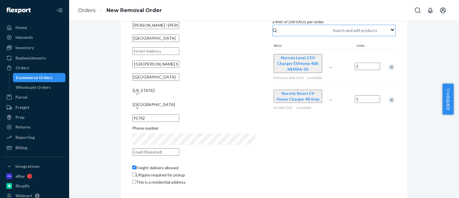
scroll to position [47, 0]
click at [301, 140] on div "Products Search and select the products you want to remove. You can only remove…" at bounding box center [334, 94] width 123 height 185
click at [317, 146] on div "Products Search and select the products you want to remove. You can only remove…" at bounding box center [334, 94] width 123 height 185
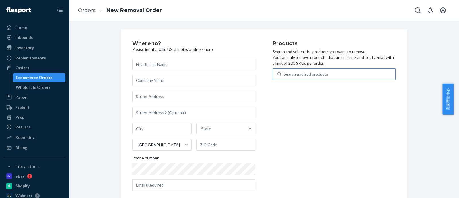
click at [300, 73] on div "Search and add products" at bounding box center [306, 74] width 45 height 6
click at [285, 73] on input "Search and add products" at bounding box center [284, 74] width 1 height 6
type input "c"
type input "V"
type input "C"
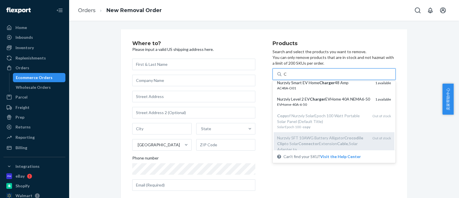
scroll to position [72, 0]
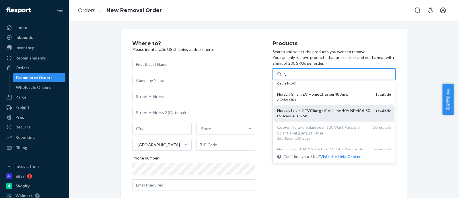
click at [314, 108] on div "Nurzviy Level 2 EV Charger EVHome 40A NEMA6-50" at bounding box center [324, 111] width 94 height 6
click at [287, 77] on input "C" at bounding box center [285, 74] width 3 height 6
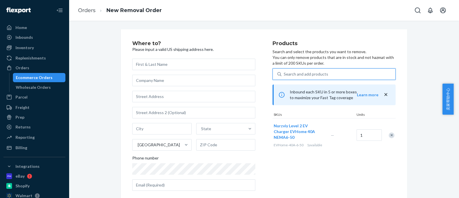
click at [305, 74] on div "Search and add products" at bounding box center [306, 74] width 45 height 6
click at [285, 74] on input "0 results available. Select is focused ,type to refine list, press Down to open…" at bounding box center [284, 74] width 1 height 6
type input "C"
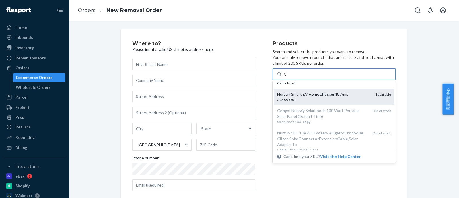
scroll to position [36, 0]
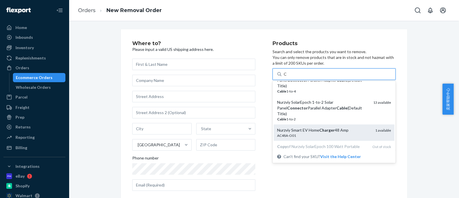
click at [310, 133] on div "AC48A-O01" at bounding box center [324, 135] width 94 height 5
click at [287, 77] on input "C" at bounding box center [285, 74] width 3 height 6
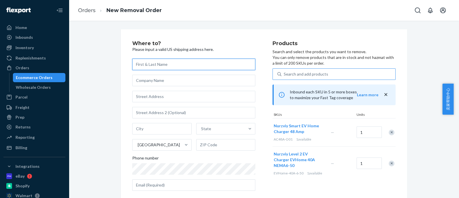
click at [195, 68] on input "text" at bounding box center [193, 64] width 123 height 11
type input "[GEOGRAPHIC_DATA]"
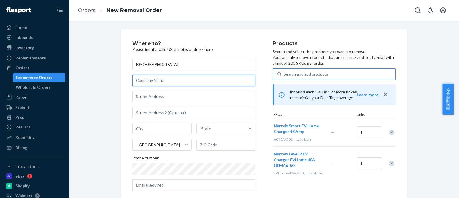
click at [197, 79] on input "text" at bounding box center [193, 80] width 123 height 11
click at [159, 84] on input "text" at bounding box center [193, 80] width 123 height 11
paste input "[PERSON_NAME] / [PERSON_NAME]"
type input "[PERSON_NAME] / [PERSON_NAME]"
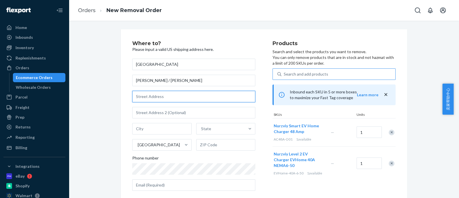
click at [158, 97] on input "text" at bounding box center [193, 96] width 123 height 11
click at [148, 97] on input "text" at bounding box center [193, 96] width 123 height 11
paste input "1524 [PERSON_NAME] ST"
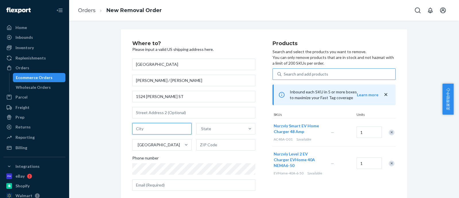
click at [148, 129] on input "text" at bounding box center [161, 128] width 59 height 11
type input "1524 Brooks St"
type input "Ontario"
type input "91762"
click at [251, 153] on div "Concord Lee / Jack Fan 1524 Brooks St Ontario California United States 91762 Ph…" at bounding box center [193, 144] width 123 height 171
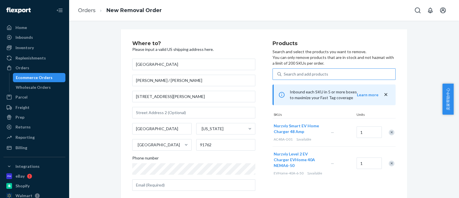
scroll to position [47, 0]
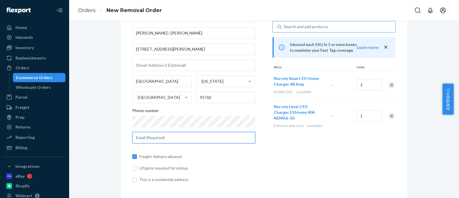
click at [214, 138] on input "text" at bounding box center [193, 137] width 123 height 11
type input "service@nurzviy.com"
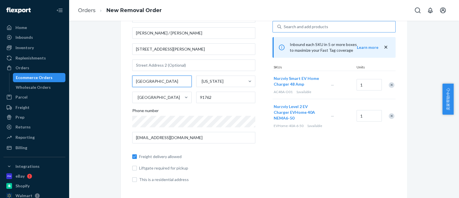
type input "San Jose"
type input "95128"
click at [242, 159] on div "Freight delivery allowed Liftgate required for pickup This is a residential add…" at bounding box center [193, 165] width 123 height 34
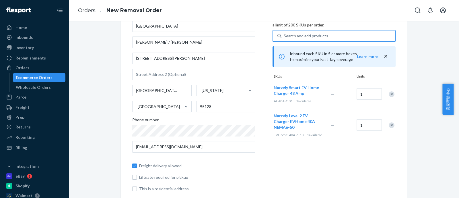
scroll to position [37, 0]
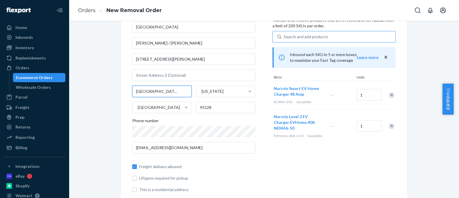
click at [167, 89] on input "San Jose" at bounding box center [161, 91] width 59 height 11
click at [112, 97] on div "Where to? Please input a valid US shipping address here. Concord Lee / Jack Fan…" at bounding box center [264, 167] width 382 height 350
drag, startPoint x: 154, startPoint y: 88, endPoint x: 123, endPoint y: 88, distance: 31.0
click at [123, 88] on div "Where to? Please input a valid US shipping address here. Concord Lee / Jack Fan…" at bounding box center [264, 167] width 287 height 350
paste input "[GEOGRAPHIC_DATA]"
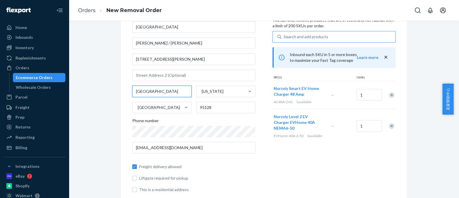
type input "[GEOGRAPHIC_DATA]"
click at [104, 109] on div "Where to? Please input a valid US shipping address here. Concord Lee / Jack Fan…" at bounding box center [264, 167] width 382 height 350
drag, startPoint x: 219, startPoint y: 109, endPoint x: 189, endPoint y: 108, distance: 29.3
click at [189, 108] on div "ONTARIO California United States 95128" at bounding box center [193, 100] width 123 height 28
paste input "1762"
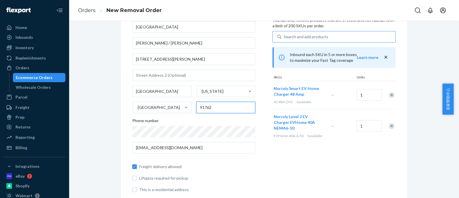
type input "91762"
click at [318, 158] on div "Products Search and select the products you want to remove. You can only remove…" at bounding box center [334, 100] width 123 height 194
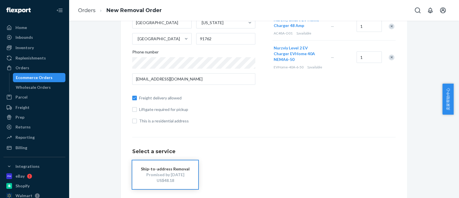
scroll to position [108, 0]
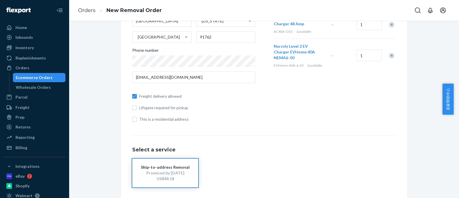
click at [267, 108] on div "Where to? Please input a valid US shipping address here. Concord Lee / Jack Fan…" at bounding box center [202, 30] width 140 height 194
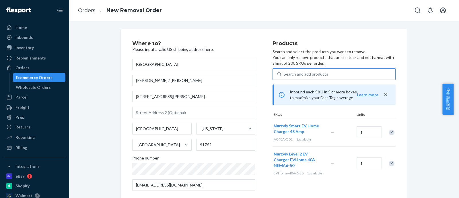
scroll to position [181, 0]
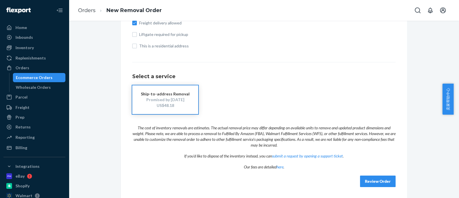
click at [368, 178] on button "Review Order" at bounding box center [378, 180] width 36 height 11
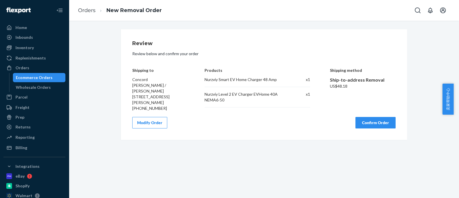
click at [371, 119] on button "Confirm Order" at bounding box center [376, 122] width 40 height 11
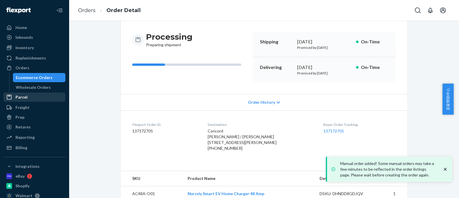
scroll to position [14, 0]
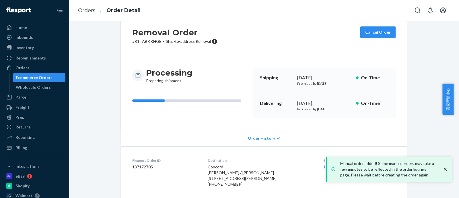
click at [51, 80] on div "Ecommerce Orders" at bounding box center [39, 78] width 52 height 8
